Goal: Book appointment/travel/reservation

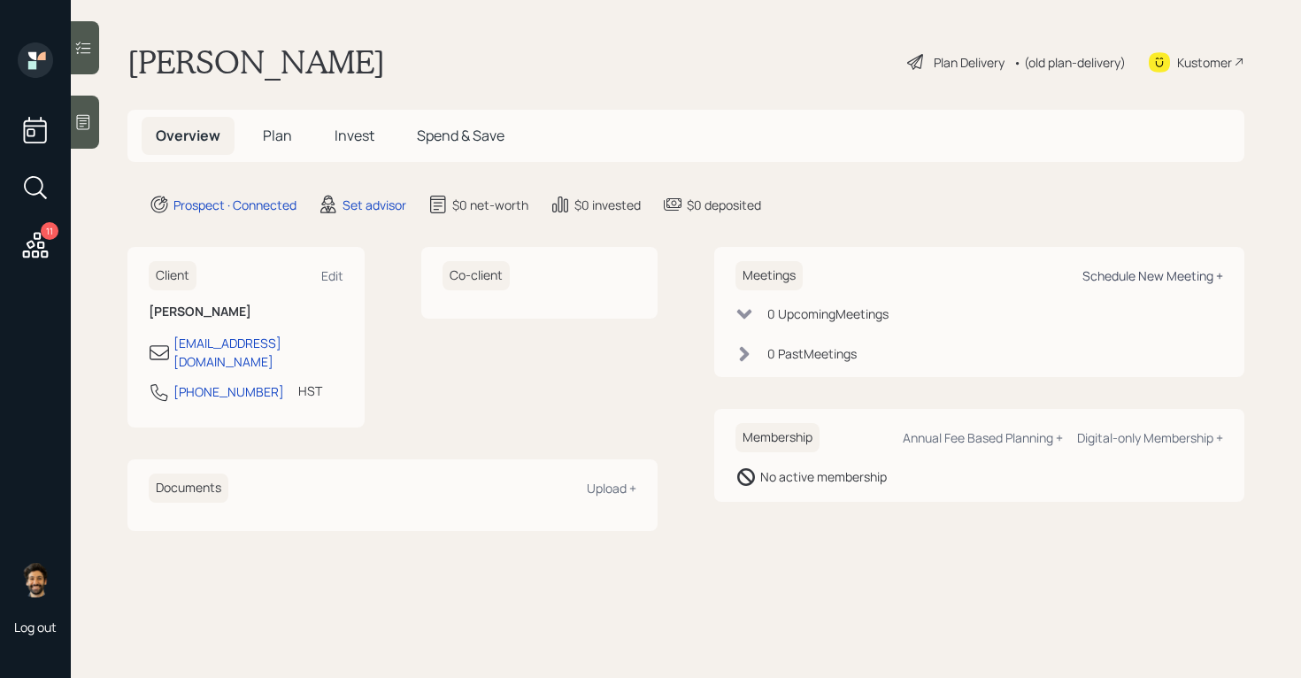
click at [1152, 278] on div "Schedule New Meeting +" at bounding box center [1152, 275] width 141 height 17
select select "round-robin"
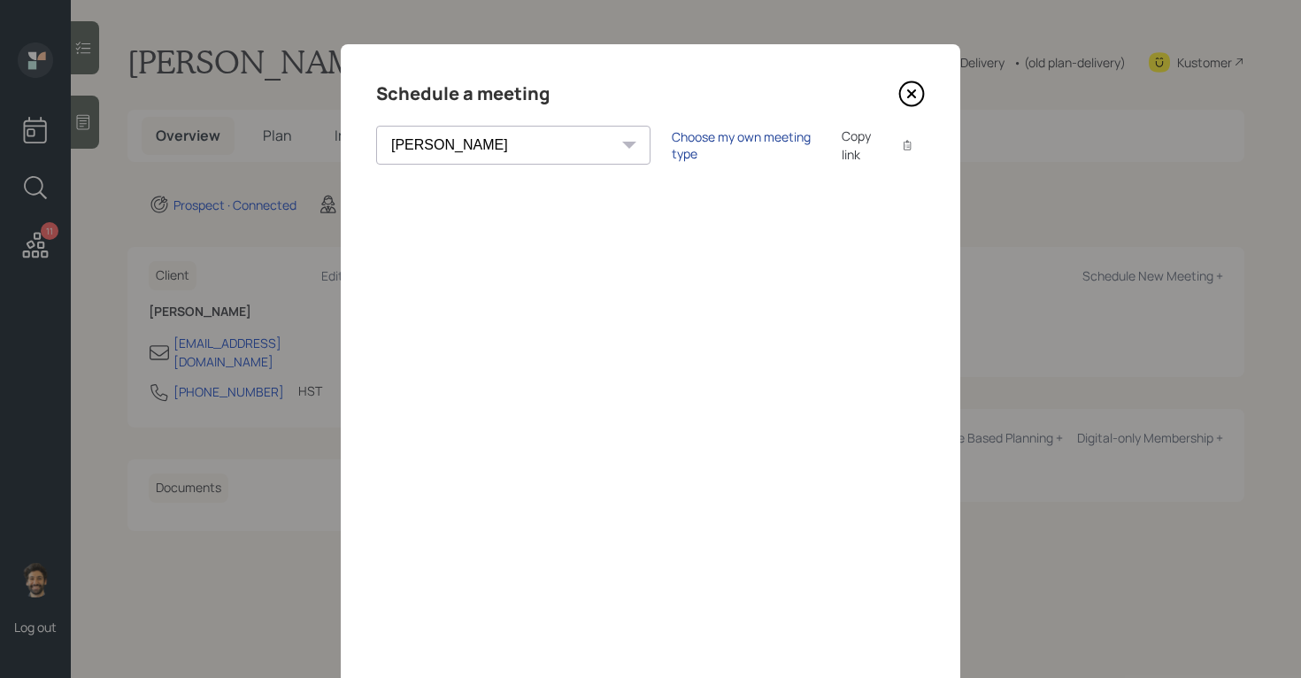
click at [672, 142] on div "Choose my own meeting type" at bounding box center [746, 145] width 149 height 34
